Goal: Task Accomplishment & Management: Use online tool/utility

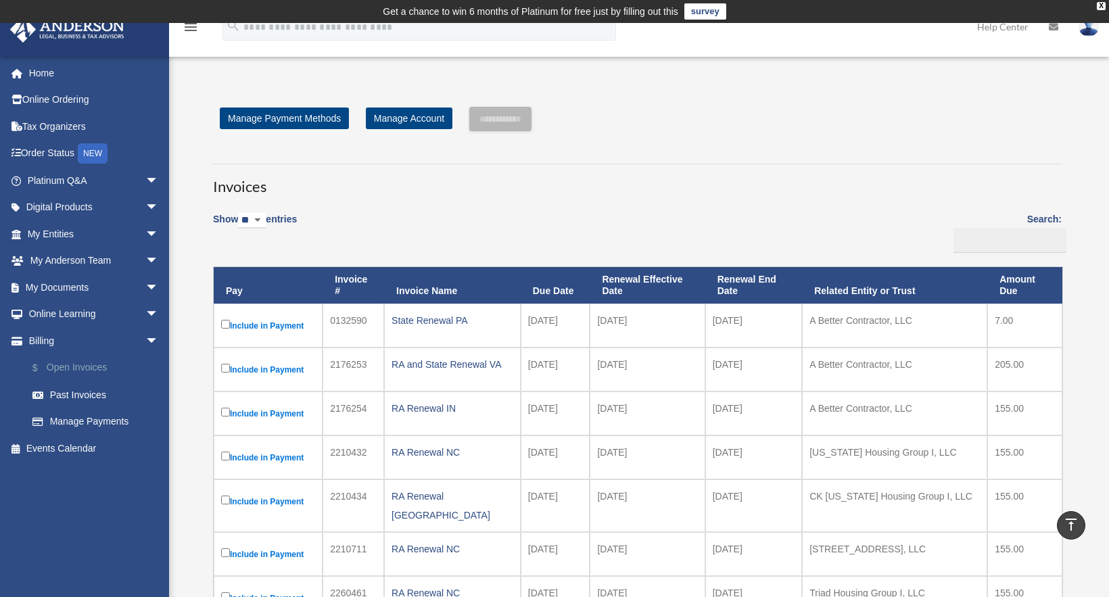
scroll to position [908, 0]
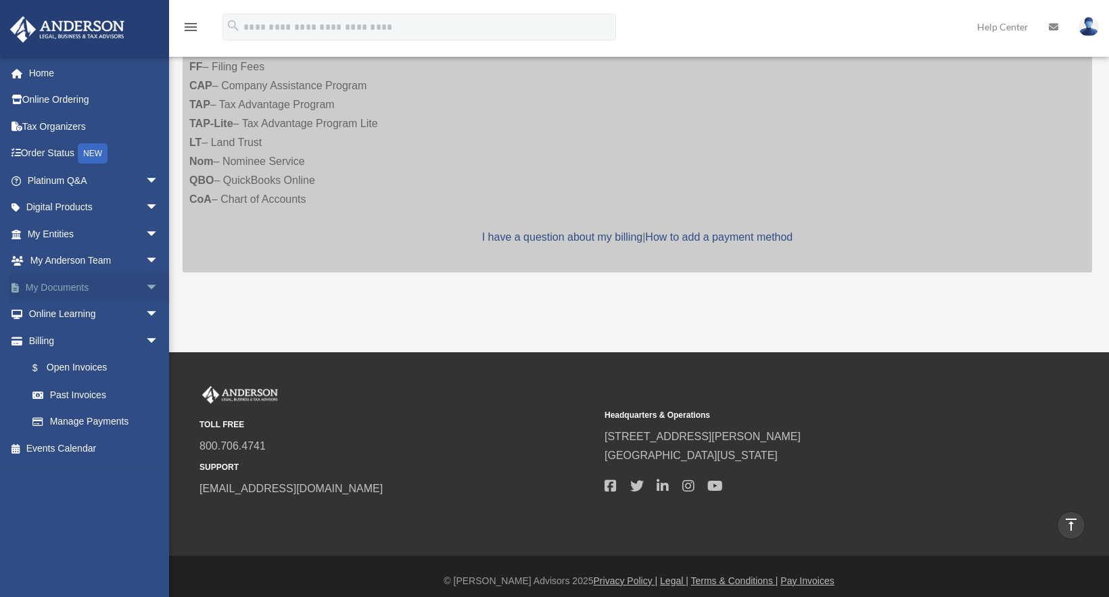
click at [70, 293] on link "My Documents arrow_drop_down" at bounding box center [94, 287] width 170 height 27
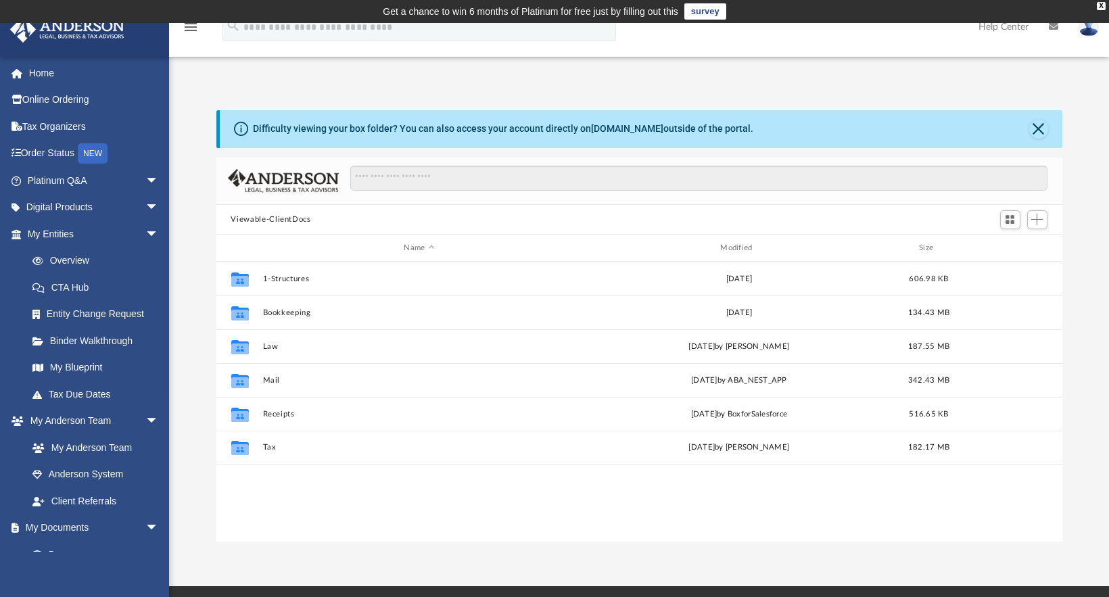
scroll to position [297, 836]
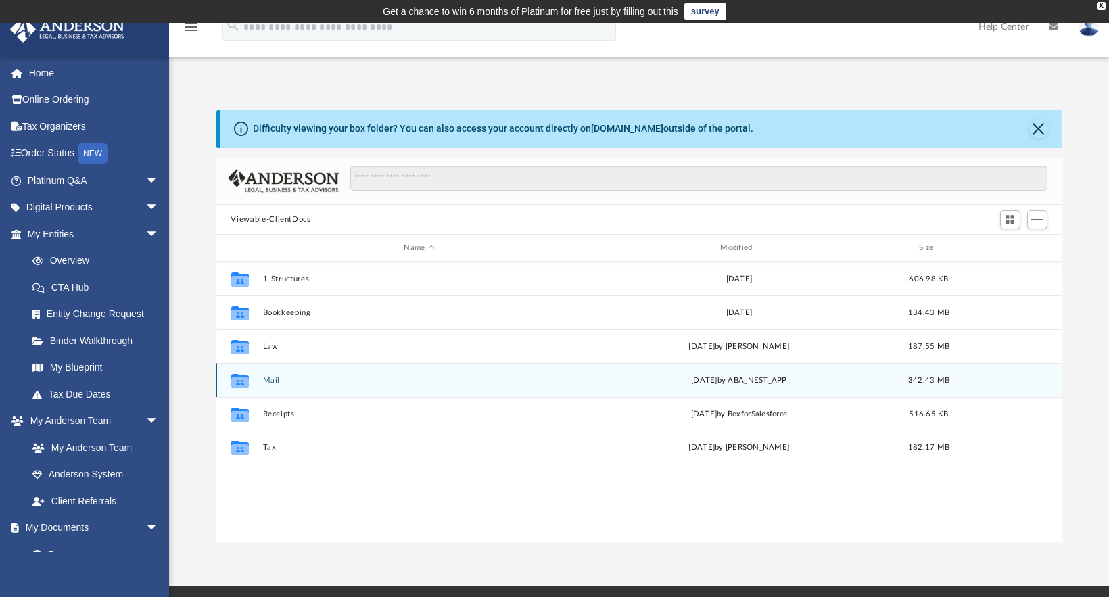
click at [539, 391] on div "Collaborated Folder Mail Fri Aug 22 2025 by ABA_NEST_APP 342.43 MB" at bounding box center [639, 380] width 846 height 34
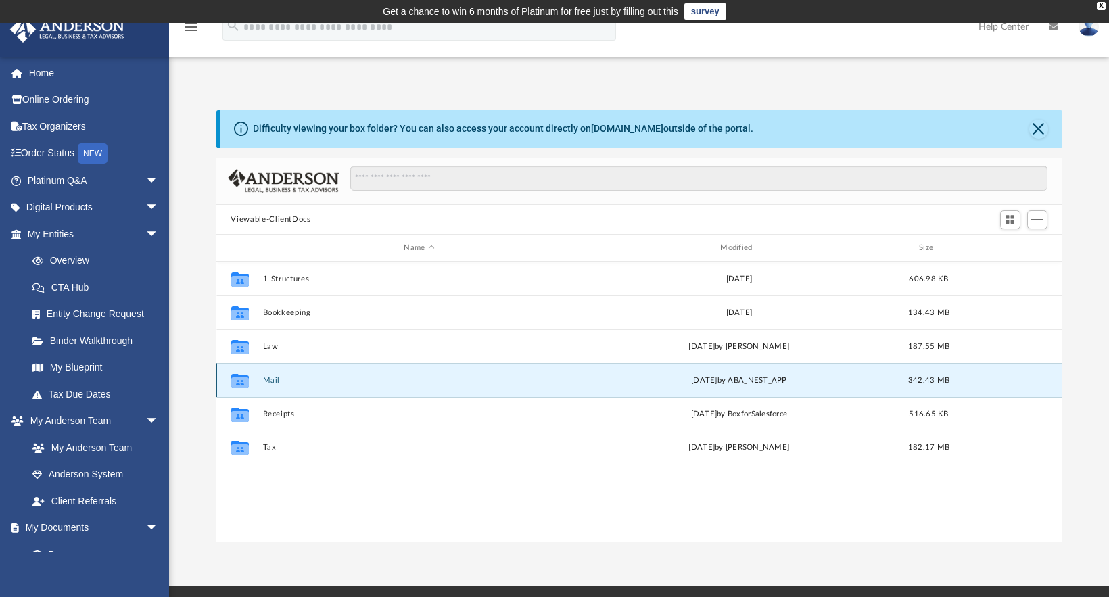
click at [272, 377] on button "Mail" at bounding box center [419, 380] width 314 height 9
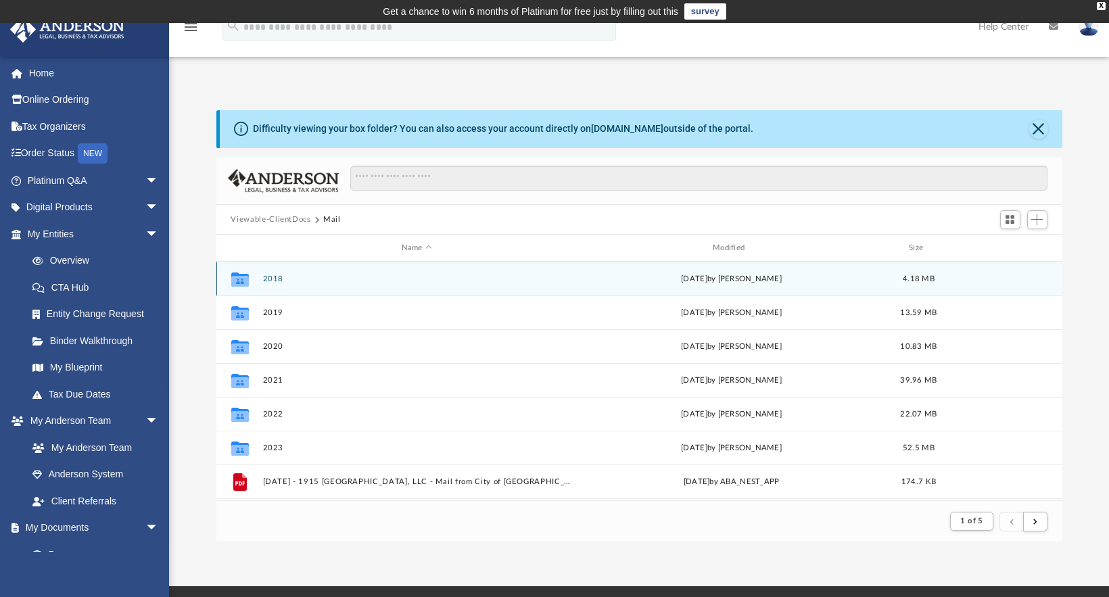
scroll to position [256, 836]
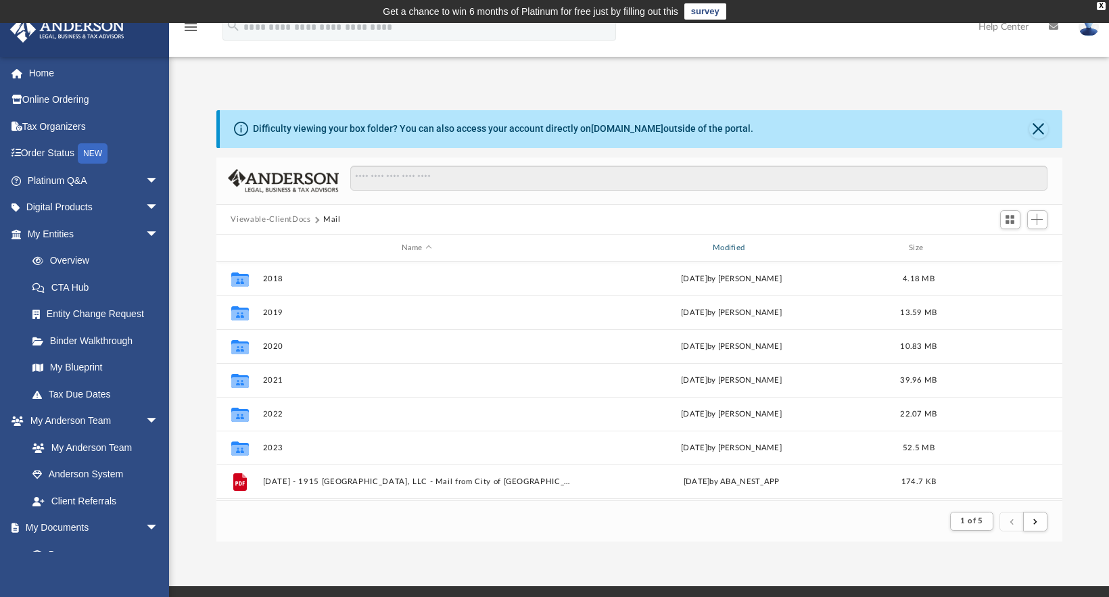
click at [725, 247] on div "Modified" at bounding box center [731, 248] width 309 height 12
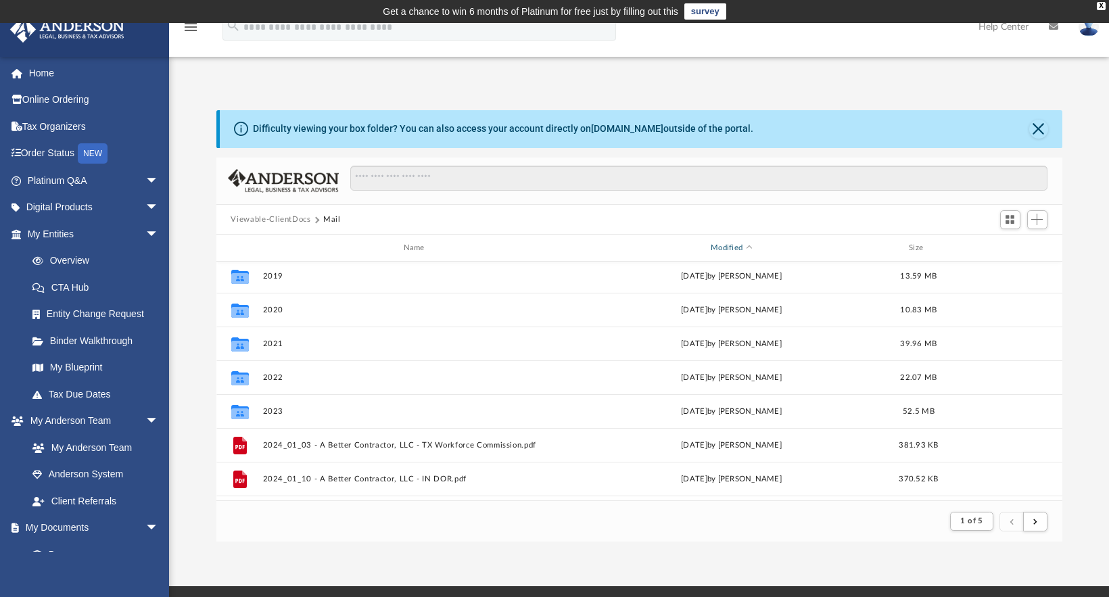
scroll to position [48, 0]
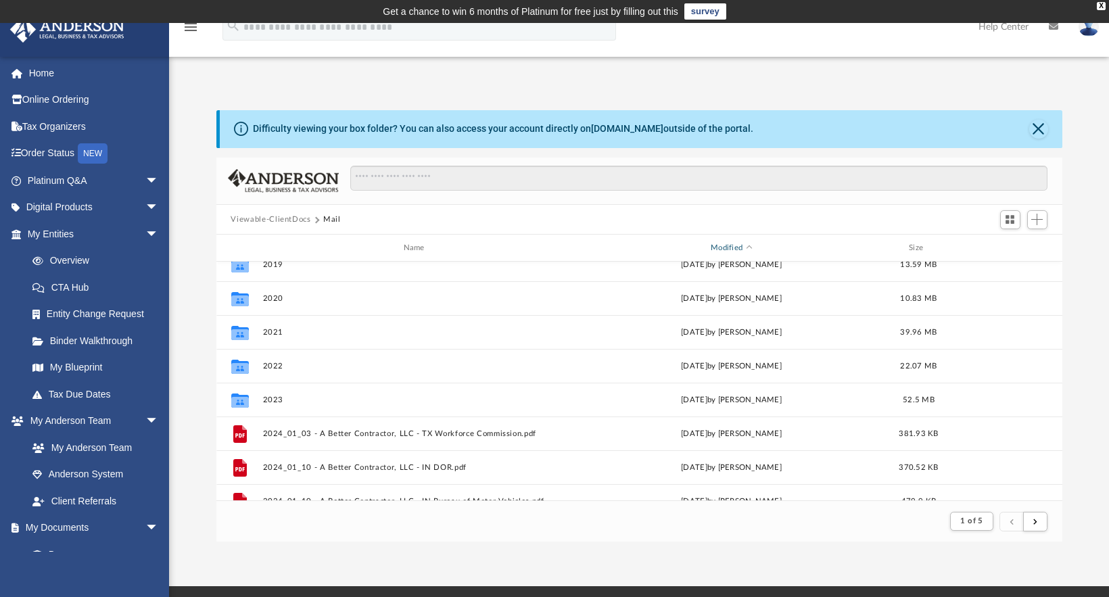
click at [723, 244] on div "Modified" at bounding box center [731, 248] width 309 height 12
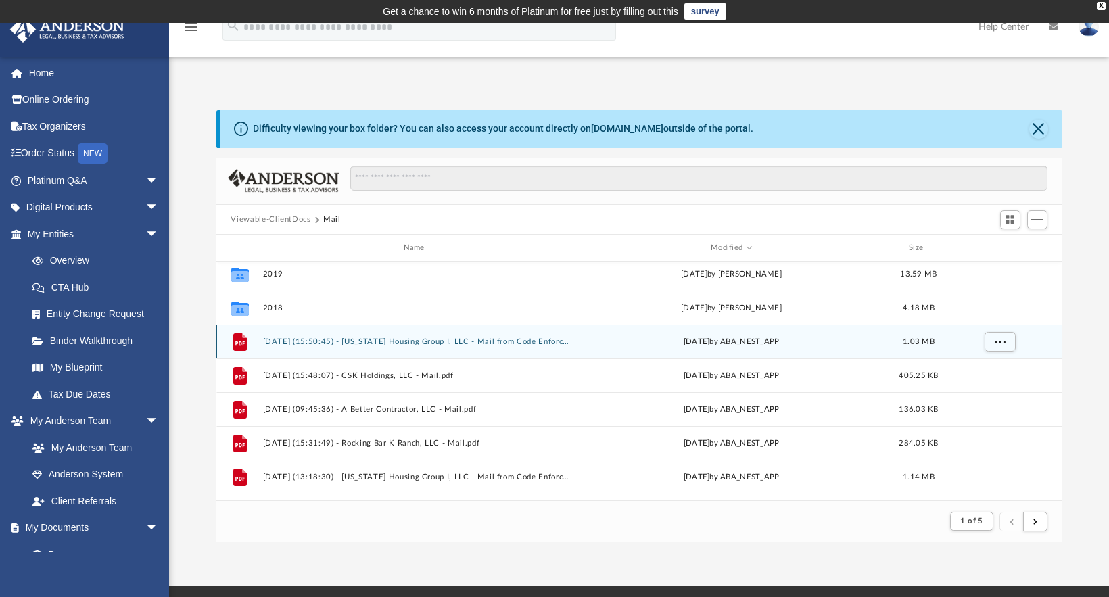
click at [514, 341] on button "2025.08.22 (15:50:45) - North Carolina Housing Group I, LLC - Mail from Code En…" at bounding box center [416, 341] width 308 height 9
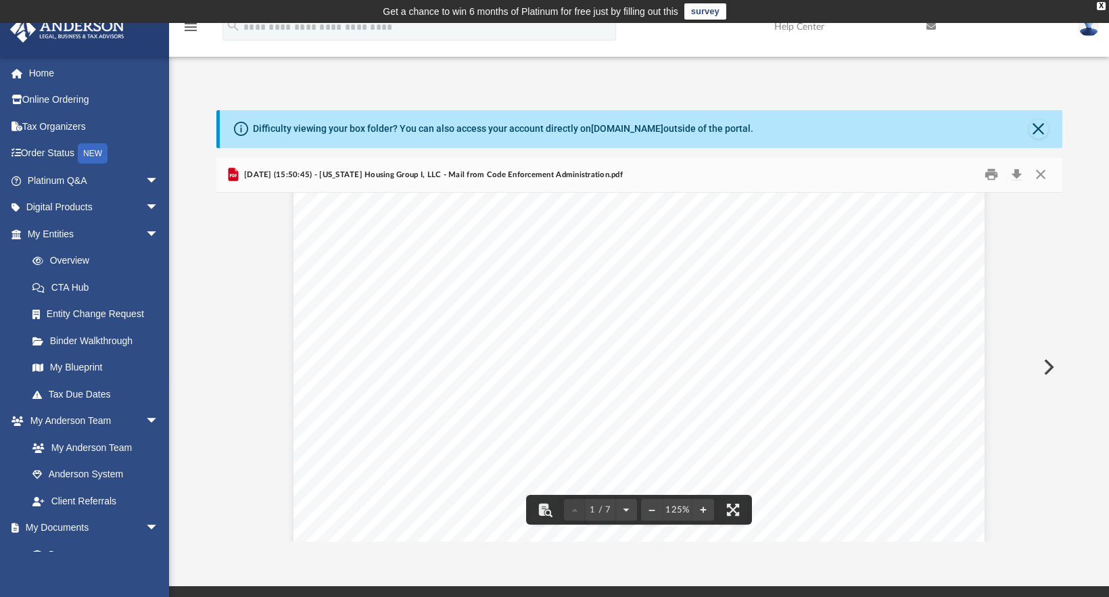
scroll to position [180, 0]
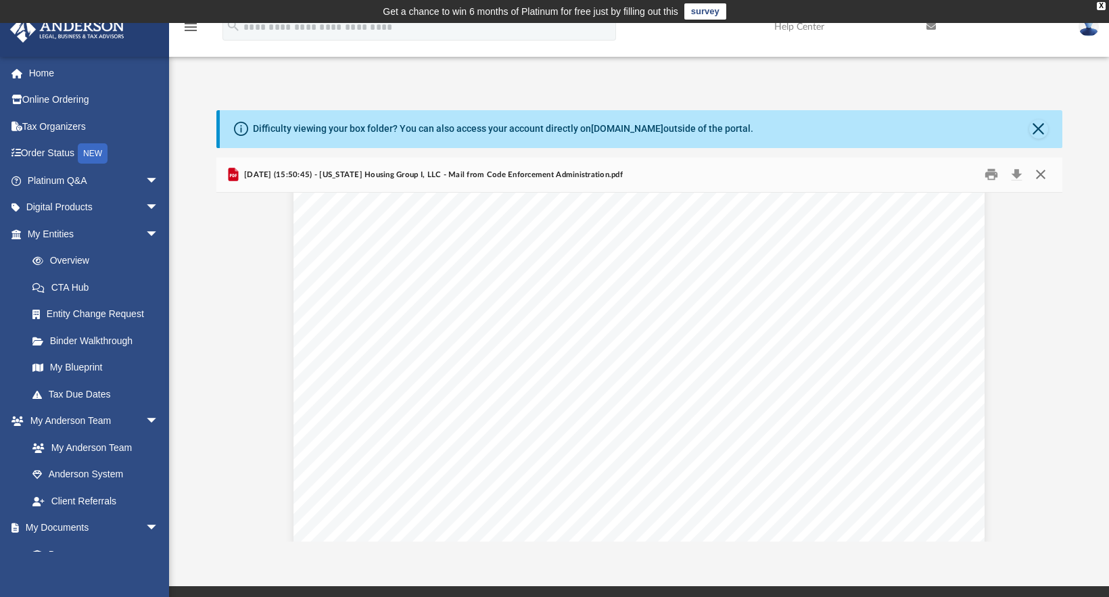
click at [1040, 174] on button "Close" at bounding box center [1040, 174] width 24 height 21
